Goal: Check status: Check status

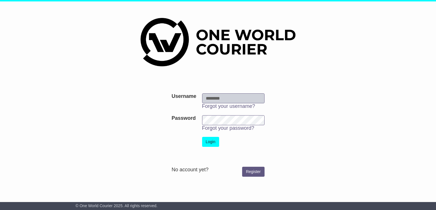
type input "**********"
click at [212, 141] on button "Login" at bounding box center [210, 142] width 17 height 10
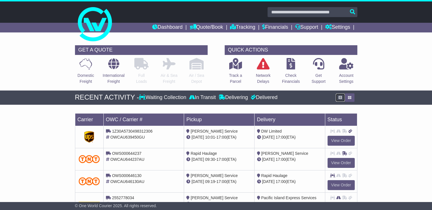
click at [338, 97] on icon "button" at bounding box center [339, 97] width 3 height 3
click at [240, 27] on link "Tracking" at bounding box center [242, 28] width 25 height 10
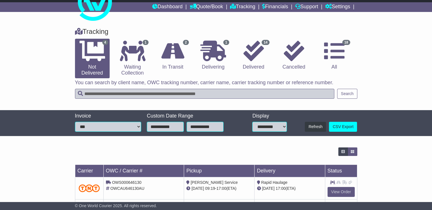
scroll to position [20, 0]
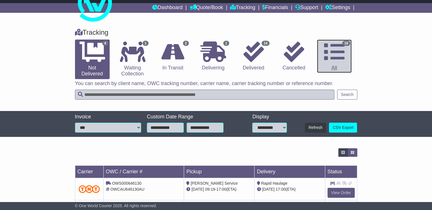
click at [329, 49] on icon at bounding box center [334, 51] width 20 height 20
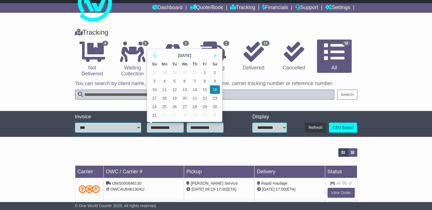
drag, startPoint x: 179, startPoint y: 127, endPoint x: 150, endPoint y: 127, distance: 29.0
click at [150, 127] on input "**********" at bounding box center [165, 127] width 37 height 10
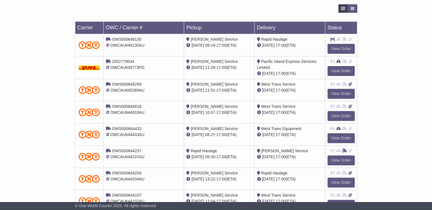
scroll to position [160, 0]
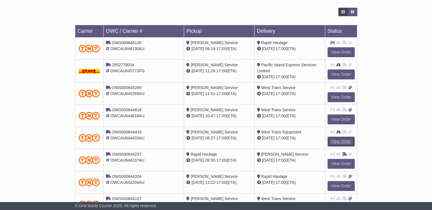
click at [342, 140] on link "View Order" at bounding box center [340, 141] width 27 height 10
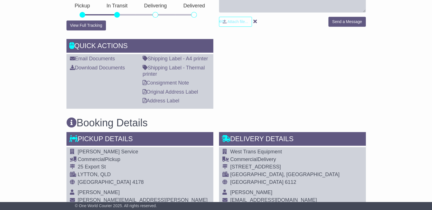
scroll to position [176, 0]
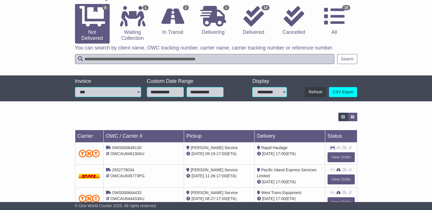
scroll to position [51, 0]
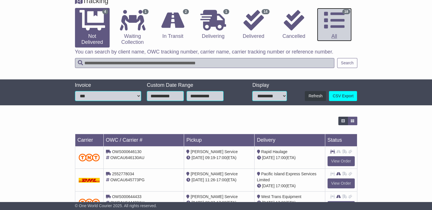
click at [333, 20] on icon at bounding box center [334, 20] width 20 height 20
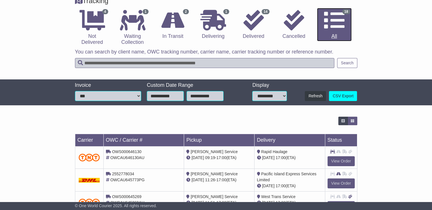
click at [331, 23] on icon at bounding box center [334, 20] width 20 height 20
click at [334, 27] on icon at bounding box center [334, 20] width 20 height 20
click at [335, 36] on link "18 All" at bounding box center [334, 25] width 35 height 34
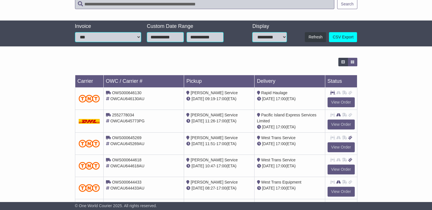
scroll to position [104, 0]
